Goal: Navigation & Orientation: Find specific page/section

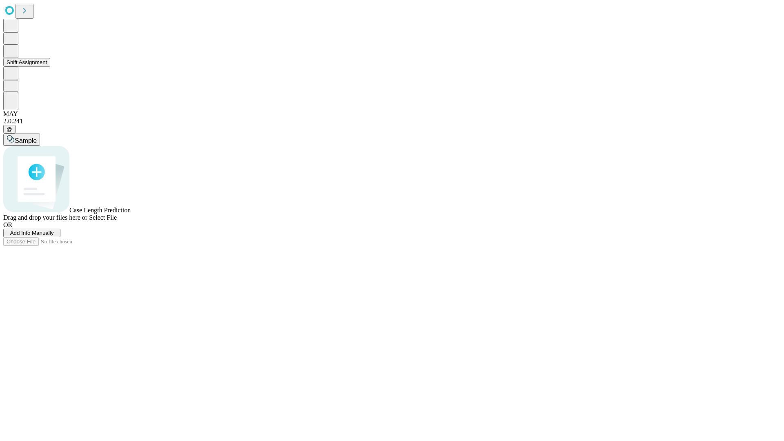
click at [50, 67] on button "Shift Assignment" at bounding box center [26, 62] width 47 height 9
